Goal: Task Accomplishment & Management: Use online tool/utility

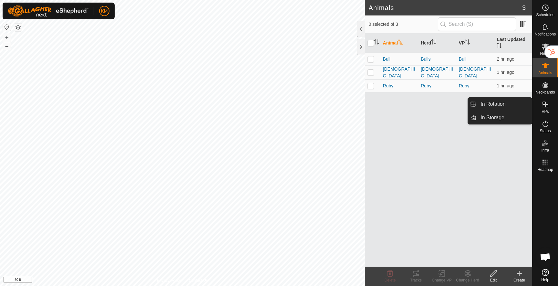
click at [546, 106] on icon at bounding box center [546, 105] width 8 height 8
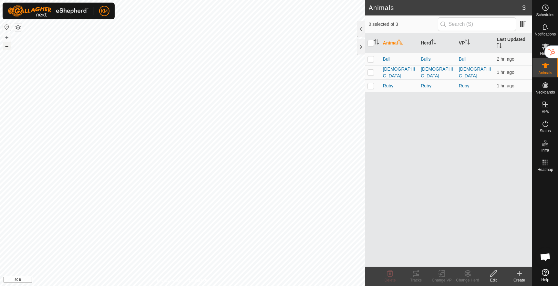
click at [7, 46] on button "–" at bounding box center [7, 46] width 8 height 8
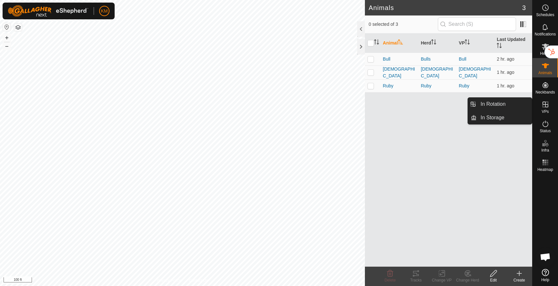
click at [546, 105] on icon at bounding box center [545, 105] width 6 height 6
click at [500, 103] on link "In Rotation" at bounding box center [504, 104] width 55 height 13
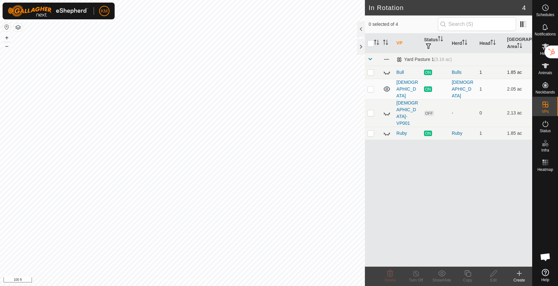
click at [372, 72] on p-checkbox at bounding box center [370, 72] width 6 height 5
checkbox input "true"
click at [470, 273] on icon at bounding box center [468, 274] width 8 height 8
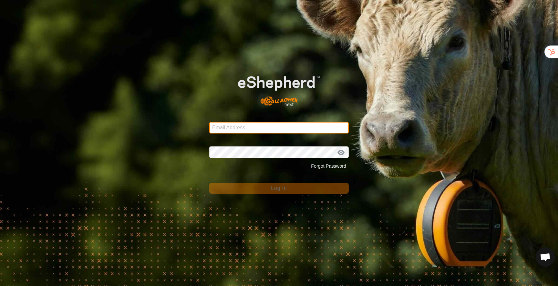
click at [255, 128] on input "Email Address" at bounding box center [278, 128] width 139 height 12
type input "[PERSON_NAME][EMAIL_ADDRESS][DOMAIN_NAME]"
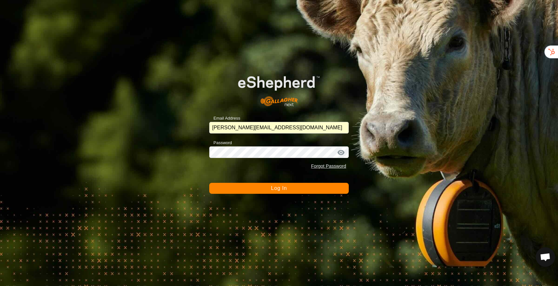
click at [258, 186] on button "Log In" at bounding box center [278, 188] width 139 height 11
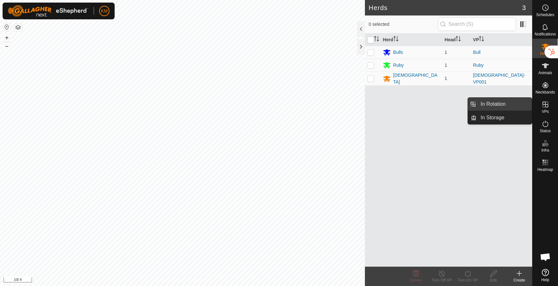
click at [523, 108] on link "In Rotation" at bounding box center [504, 104] width 55 height 13
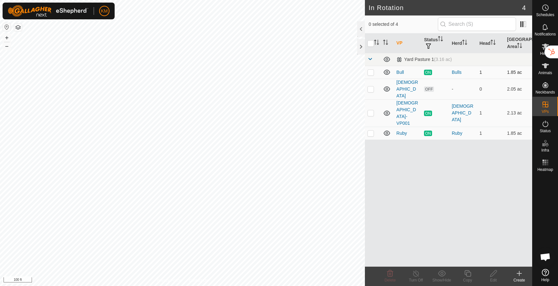
click at [370, 72] on p-checkbox at bounding box center [370, 72] width 6 height 5
checkbox input "true"
click at [471, 275] on icon at bounding box center [468, 274] width 8 height 8
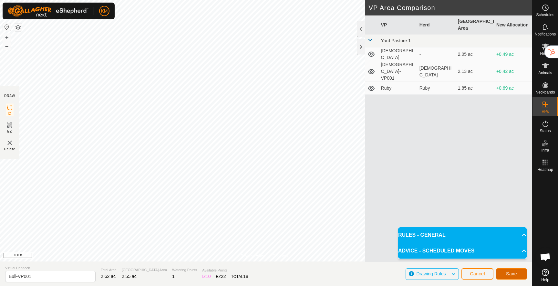
click at [512, 275] on span "Save" at bounding box center [511, 274] width 11 height 5
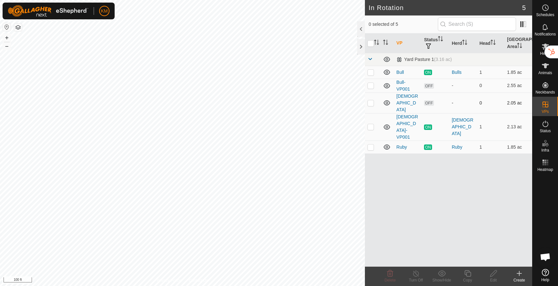
click at [372, 101] on p-checkbox at bounding box center [370, 102] width 6 height 5
click at [391, 274] on icon at bounding box center [390, 274] width 8 height 8
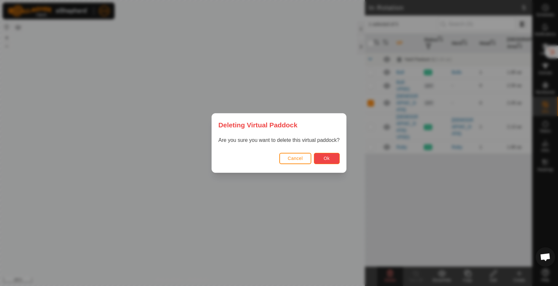
click at [332, 163] on button "Ok" at bounding box center [327, 158] width 26 height 11
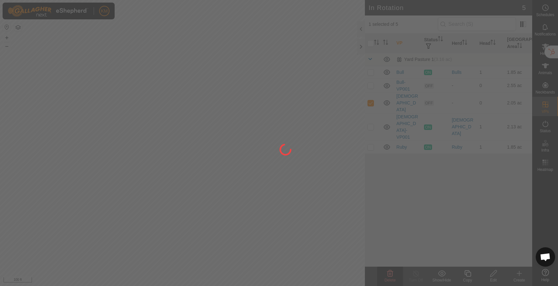
checkbox input "false"
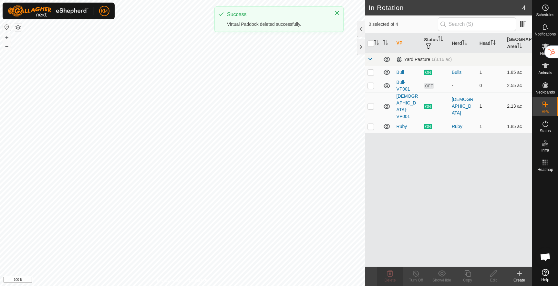
click at [371, 104] on p-checkbox at bounding box center [370, 106] width 6 height 5
checkbox input "true"
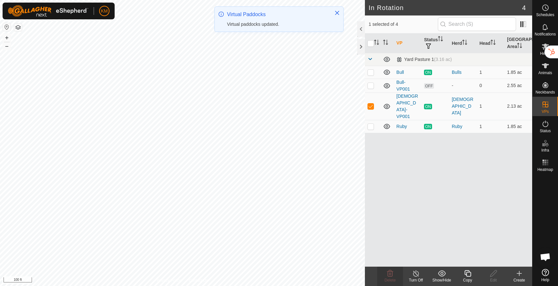
click at [466, 274] on icon at bounding box center [467, 274] width 6 height 6
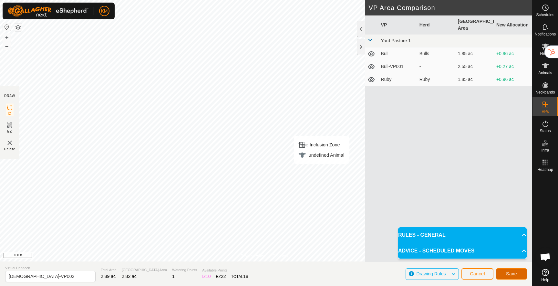
click at [507, 273] on span "Save" at bounding box center [511, 274] width 11 height 5
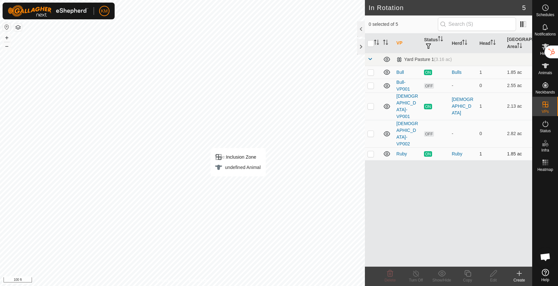
click at [371, 151] on p-checkbox at bounding box center [370, 153] width 6 height 5
checkbox input "true"
click at [471, 275] on icon at bounding box center [468, 274] width 8 height 8
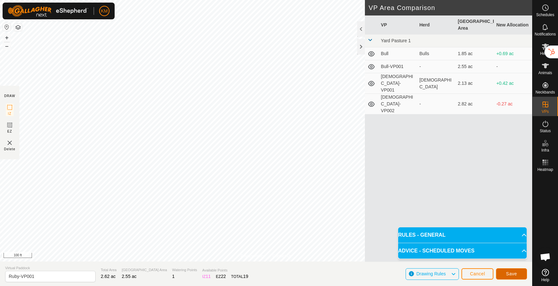
click at [510, 273] on span "Save" at bounding box center [511, 274] width 11 height 5
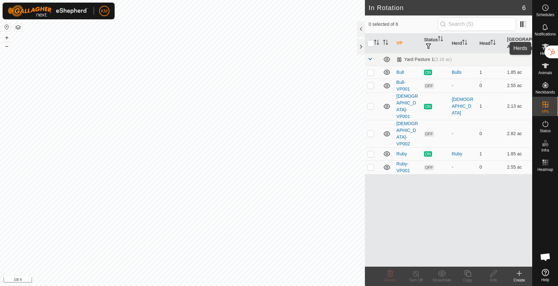
click at [540, 50] on div "KM Schedules Notifications Herds Animals Neckbands VPs Status Infra Heatmap Hel…" at bounding box center [279, 143] width 558 height 286
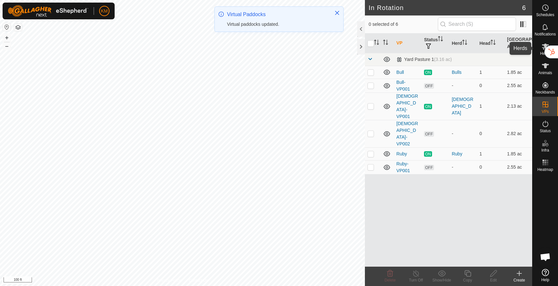
click at [543, 56] on div "Herds" at bounding box center [545, 48] width 26 height 19
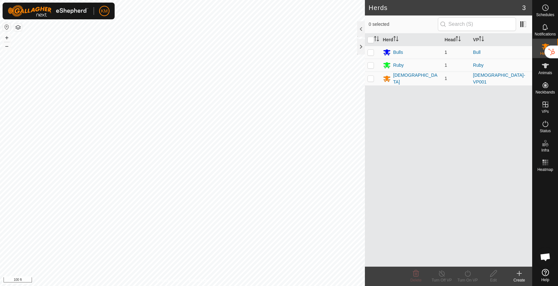
click at [373, 53] on p-checkbox at bounding box center [370, 52] width 6 height 5
checkbox input "true"
click at [462, 275] on turn-on-svg-icon at bounding box center [468, 274] width 26 height 8
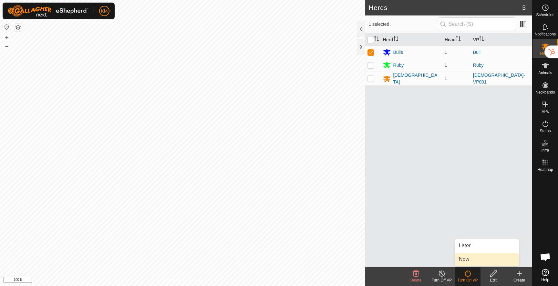
click at [468, 257] on link "Now" at bounding box center [487, 259] width 64 height 13
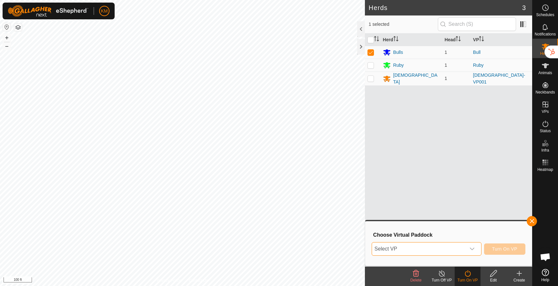
click at [463, 247] on span "Select VP" at bounding box center [419, 249] width 94 height 13
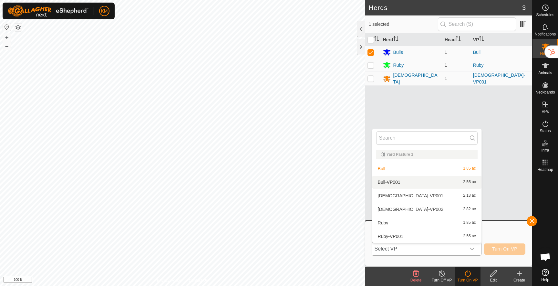
click at [407, 182] on li "Bull-VP001 2.55 ac" at bounding box center [426, 182] width 109 height 13
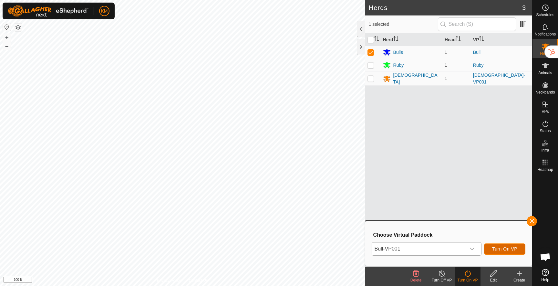
click at [502, 249] on span "Turn On VP" at bounding box center [504, 249] width 25 height 5
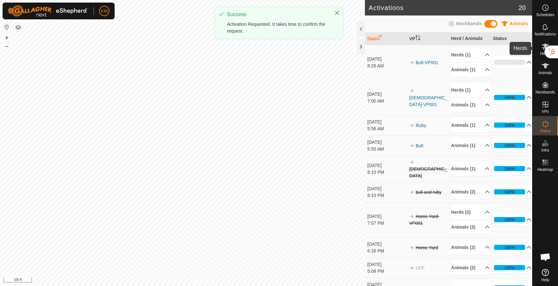
click at [542, 54] on span "Herds" at bounding box center [545, 54] width 10 height 4
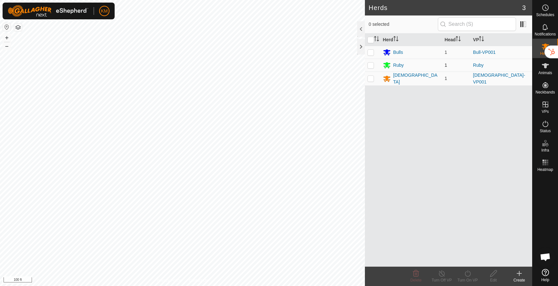
click at [370, 64] on p-checkbox at bounding box center [370, 65] width 6 height 5
checkbox input "true"
click at [468, 273] on icon at bounding box center [468, 274] width 8 height 8
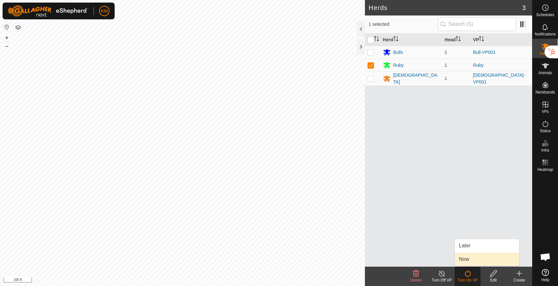
click at [469, 260] on link "Now" at bounding box center [487, 259] width 64 height 13
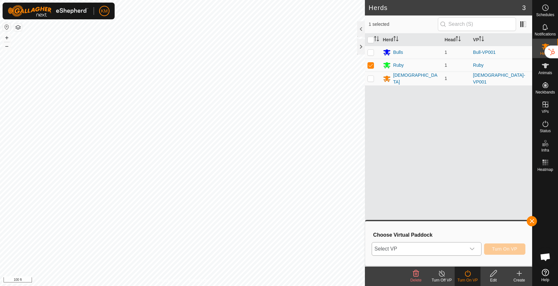
click at [445, 246] on span "Select VP" at bounding box center [419, 249] width 94 height 13
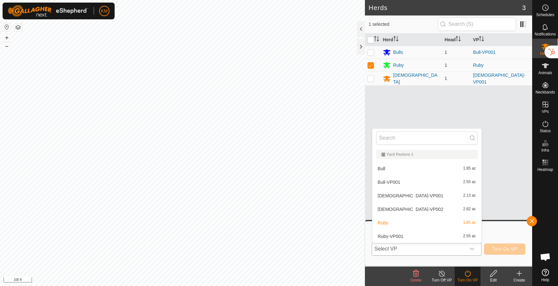
click at [408, 236] on li "Ruby-VP001 2.55 ac" at bounding box center [426, 236] width 109 height 13
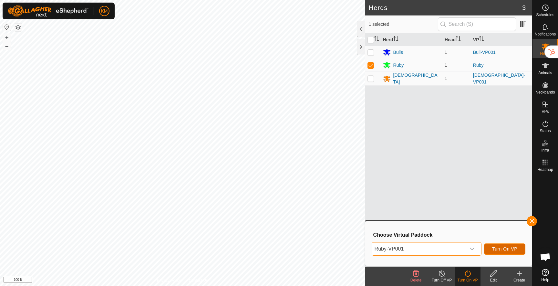
click at [502, 250] on span "Turn On VP" at bounding box center [504, 249] width 25 height 5
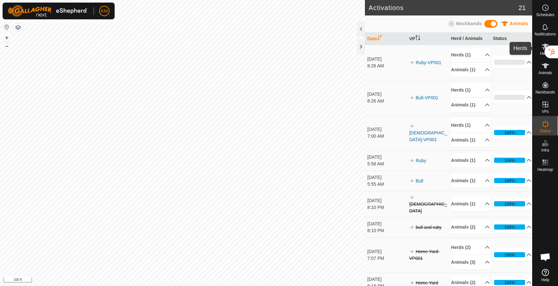
click at [542, 49] on icon at bounding box center [546, 47] width 8 height 8
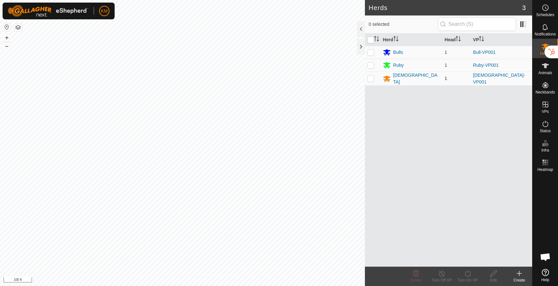
click at [369, 77] on p-checkbox at bounding box center [370, 78] width 6 height 5
checkbox input "true"
click at [469, 275] on icon at bounding box center [468, 274] width 8 height 8
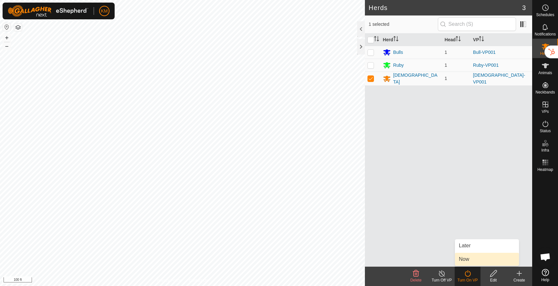
click at [469, 263] on link "Now" at bounding box center [487, 259] width 64 height 13
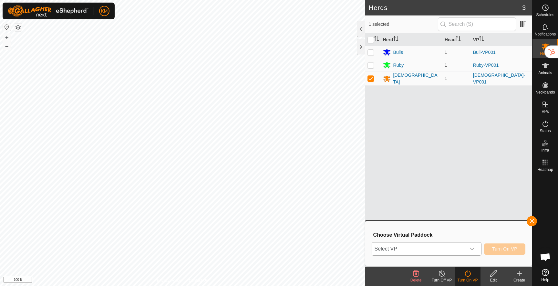
click at [393, 248] on span "Select VP" at bounding box center [419, 249] width 94 height 13
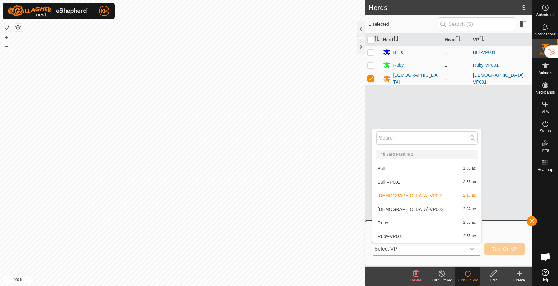
click at [392, 210] on li "[DEMOGRAPHIC_DATA]-VP002 2.82 ac" at bounding box center [426, 209] width 109 height 13
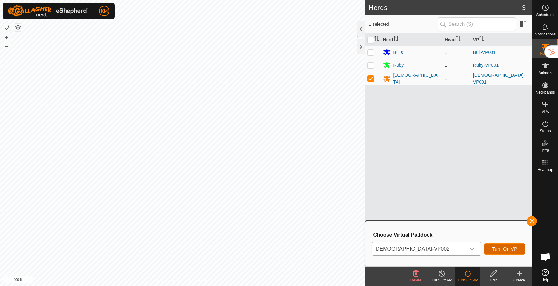
click at [492, 250] on span "Turn On VP" at bounding box center [504, 249] width 25 height 5
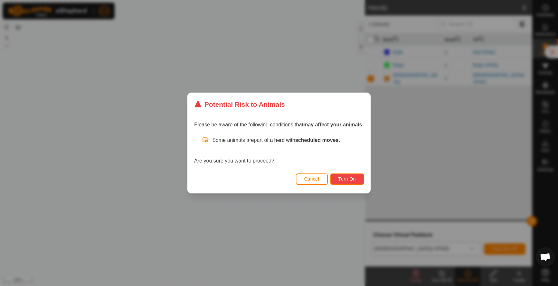
click at [340, 180] on span "Turn On" at bounding box center [346, 179] width 17 height 5
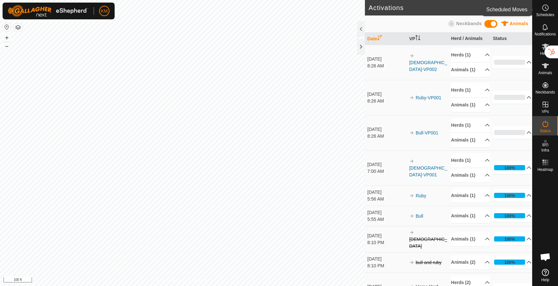
click at [543, 12] on es-schedule-vp-svg-icon at bounding box center [546, 8] width 12 height 10
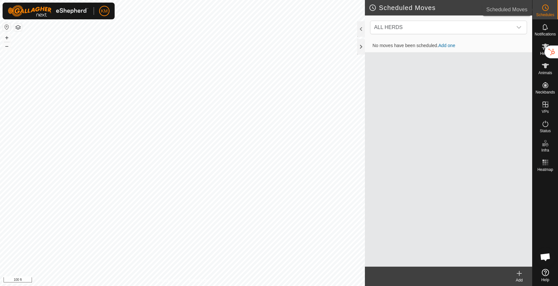
click at [544, 8] on icon at bounding box center [546, 8] width 8 height 8
click at [16, 26] on button "button" at bounding box center [18, 28] width 8 height 8
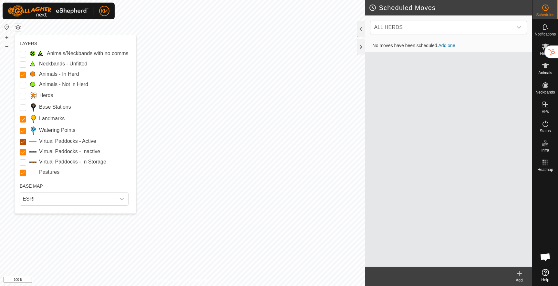
click at [24, 140] on Active "Virtual Paddocks - Active" at bounding box center [23, 142] width 6 height 6
click at [23, 152] on Inactive "Virtual Paddocks - Inactive" at bounding box center [23, 152] width 6 height 6
click at [24, 162] on Storage "Virtual Paddocks - In Storage" at bounding box center [23, 163] width 6 height 6
click at [24, 144] on Active "Virtual Paddocks - Active" at bounding box center [23, 142] width 6 height 6
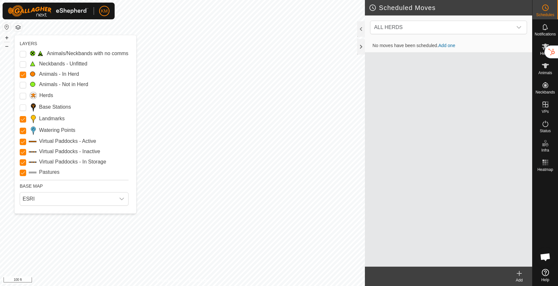
click at [24, 144] on Active "Virtual Paddocks - Active" at bounding box center [23, 142] width 6 height 6
click at [23, 151] on Inactive "Virtual Paddocks - Inactive" at bounding box center [23, 152] width 6 height 6
click at [22, 150] on Inactive "Virtual Paddocks - Inactive" at bounding box center [23, 152] width 6 height 6
click at [22, 143] on Active "Virtual Paddocks - Active" at bounding box center [23, 142] width 6 height 6
click at [361, 45] on div at bounding box center [361, 46] width 8 height 15
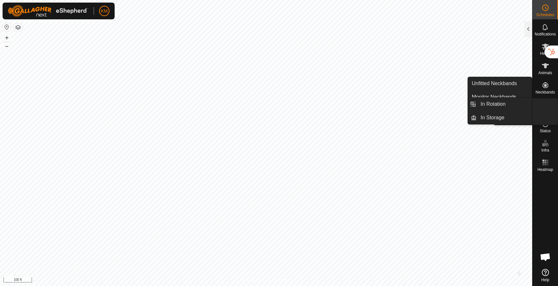
click at [544, 108] on icon at bounding box center [546, 105] width 8 height 8
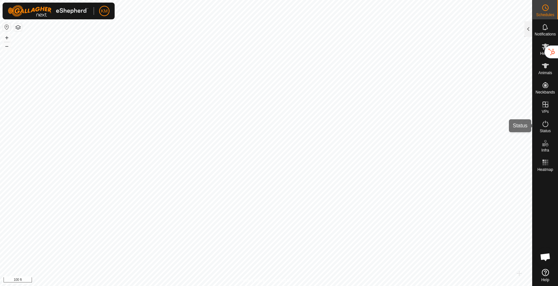
click at [544, 123] on icon at bounding box center [546, 124] width 8 height 8
click at [527, 35] on div at bounding box center [528, 28] width 8 height 15
